Goal: Transaction & Acquisition: Purchase product/service

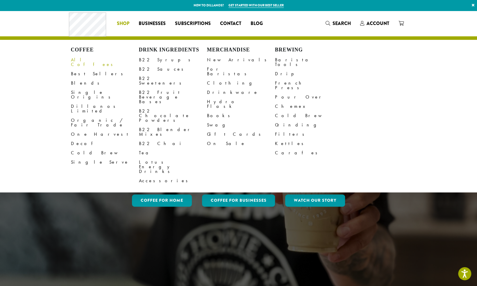
click at [87, 61] on link "All Coffees" at bounding box center [105, 62] width 68 height 14
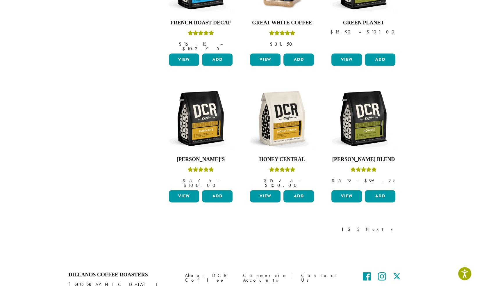
scroll to position [421, 0]
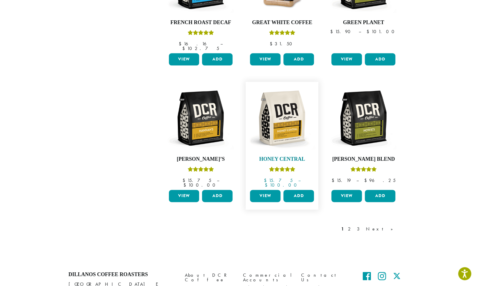
click at [286, 132] on img at bounding box center [281, 118] width 67 height 67
